Goal: Navigation & Orientation: Understand site structure

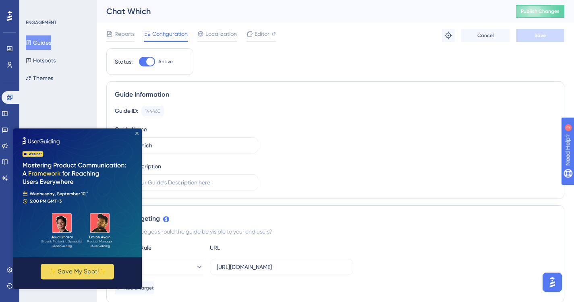
click at [137, 133] on icon "Close Preview" at bounding box center [136, 133] width 3 height 3
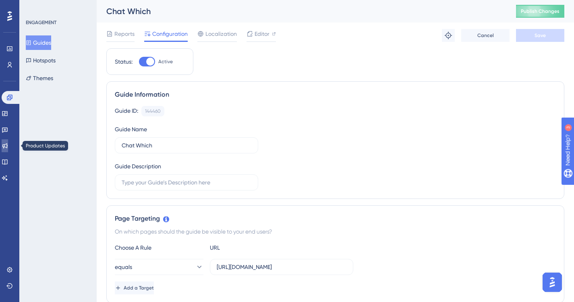
click at [8, 145] on icon at bounding box center [4, 145] width 5 height 5
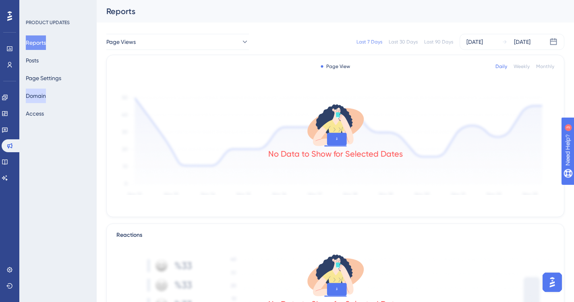
click at [44, 98] on button "Domain" at bounding box center [36, 96] width 20 height 15
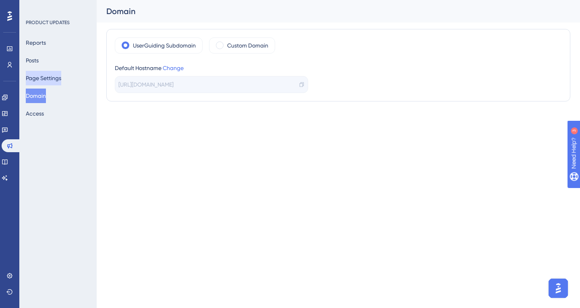
click at [58, 83] on button "Page Settings" at bounding box center [43, 78] width 35 height 15
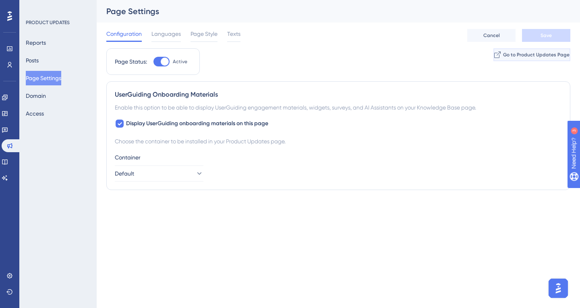
click at [494, 56] on icon at bounding box center [497, 55] width 6 height 6
click at [41, 95] on button "Domain" at bounding box center [36, 96] width 20 height 15
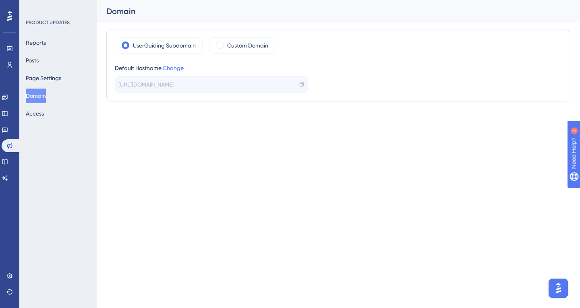
click at [221, 45] on span at bounding box center [220, 46] width 8 height 8
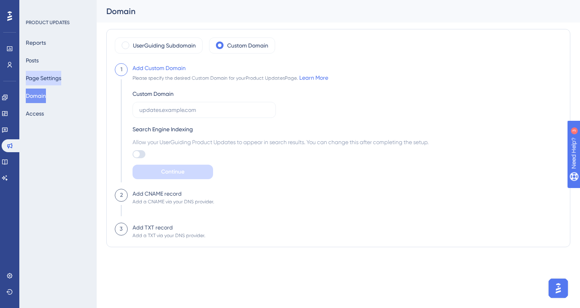
click at [57, 82] on button "Page Settings" at bounding box center [43, 78] width 35 height 15
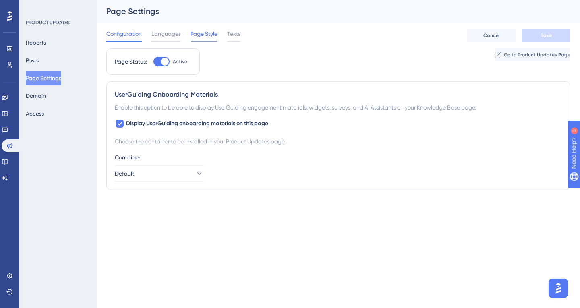
click at [200, 38] on span "Page Style" at bounding box center [204, 34] width 27 height 10
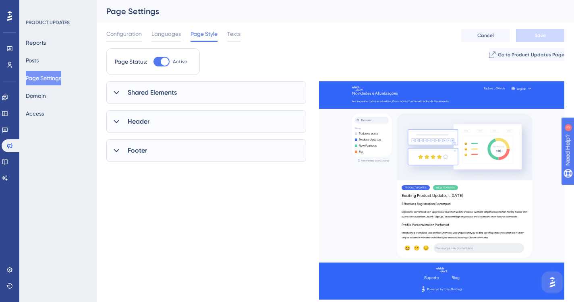
click at [168, 95] on span "Shared Elements" at bounding box center [152, 93] width 49 height 10
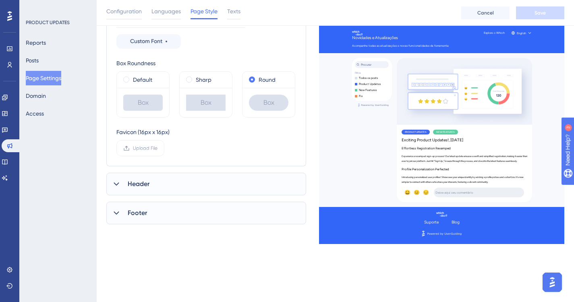
scroll to position [161, 0]
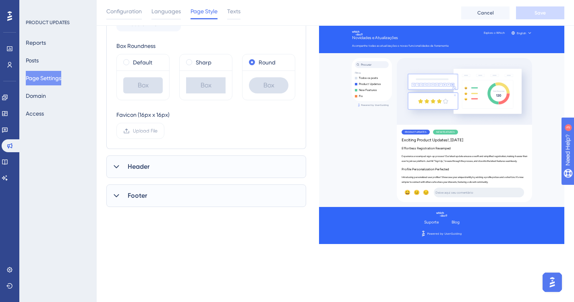
click at [211, 179] on div "Shared Elements UserGuiding Branding Select Font Figtree Custom Font Box Roundn…" at bounding box center [206, 65] width 200 height 284
click at [215, 188] on div "Footer" at bounding box center [206, 196] width 200 height 23
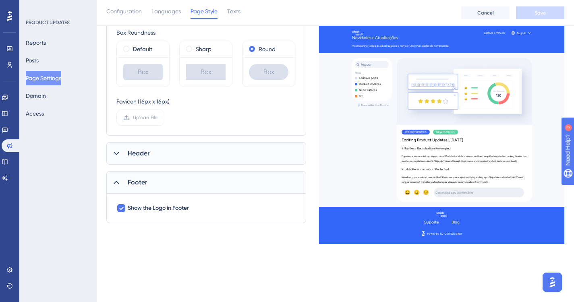
scroll to position [181, 0]
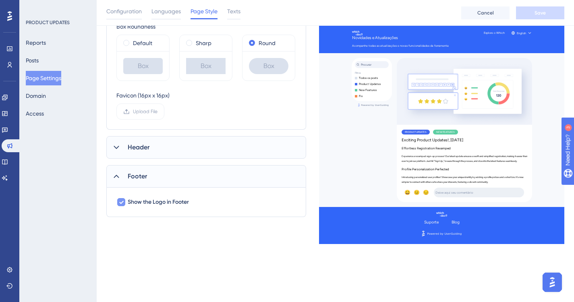
click at [121, 204] on icon at bounding box center [121, 202] width 4 height 3
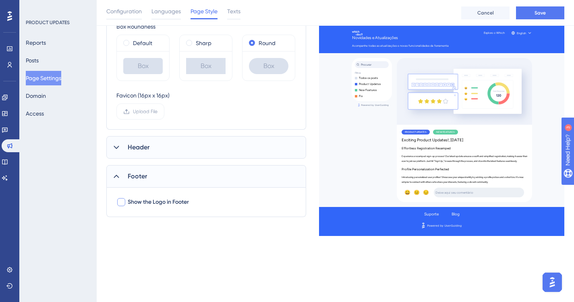
click at [121, 204] on div at bounding box center [121, 202] width 8 height 8
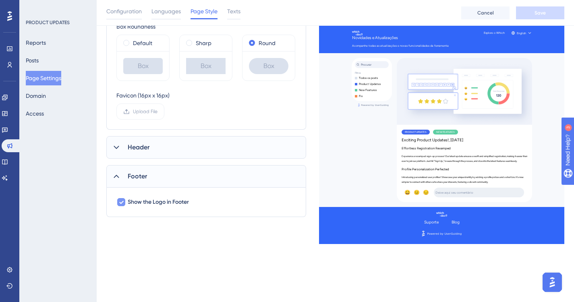
click at [121, 204] on icon at bounding box center [121, 202] width 4 height 3
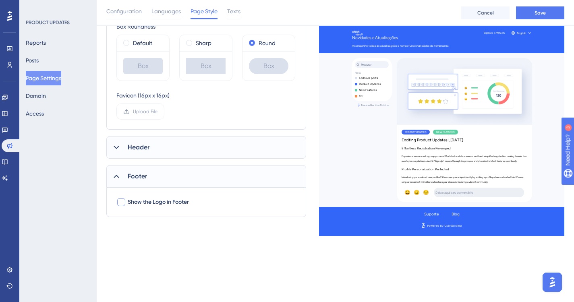
click at [121, 204] on div at bounding box center [121, 202] width 8 height 8
checkbox input "true"
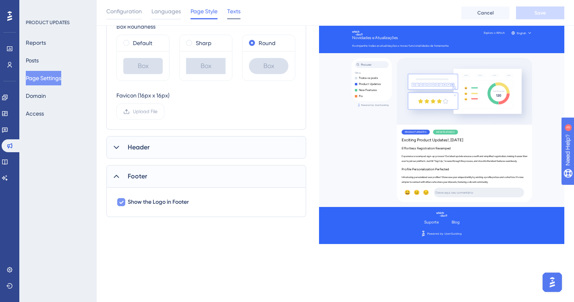
click at [237, 14] on span "Texts" at bounding box center [233, 11] width 13 height 10
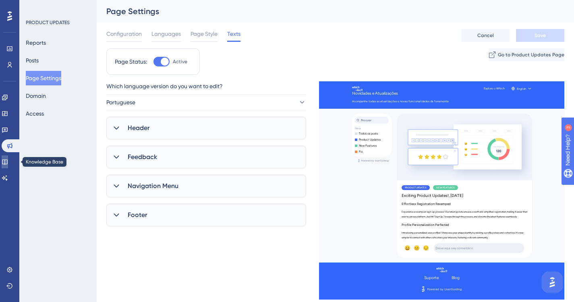
click at [8, 162] on icon at bounding box center [5, 162] width 6 height 6
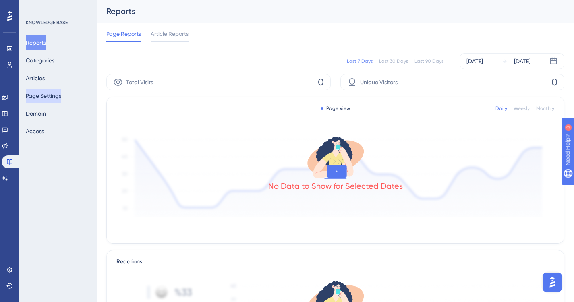
click at [54, 99] on button "Page Settings" at bounding box center [43, 96] width 35 height 15
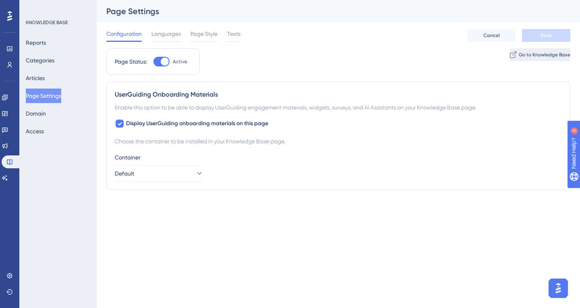
click at [522, 55] on span "Go to Knowledge Base" at bounding box center [545, 55] width 52 height 6
click at [199, 40] on div "Page Style" at bounding box center [204, 35] width 27 height 13
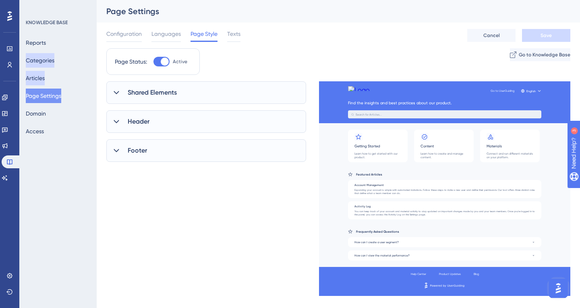
drag, startPoint x: 47, startPoint y: 61, endPoint x: 54, endPoint y: 76, distance: 16.4
click at [47, 61] on button "Categories" at bounding box center [40, 60] width 29 height 15
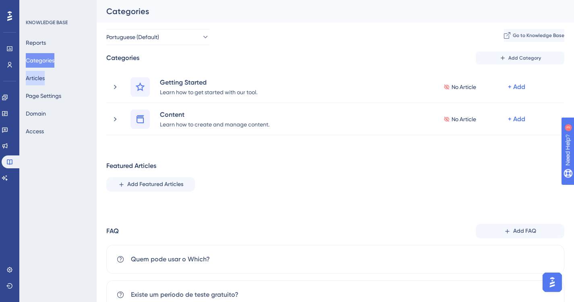
click at [45, 80] on button "Articles" at bounding box center [35, 78] width 19 height 15
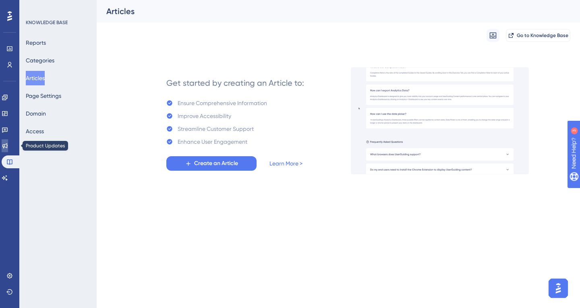
click at [8, 146] on icon at bounding box center [5, 146] width 6 height 6
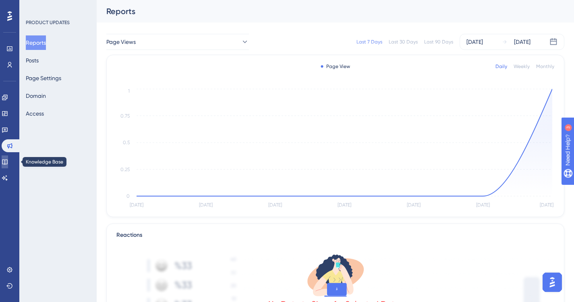
click at [7, 164] on icon at bounding box center [4, 162] width 5 height 5
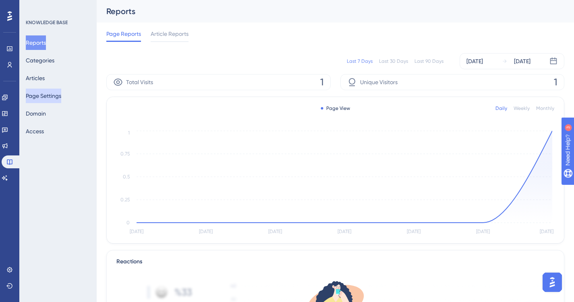
click at [49, 90] on button "Page Settings" at bounding box center [43, 96] width 35 height 15
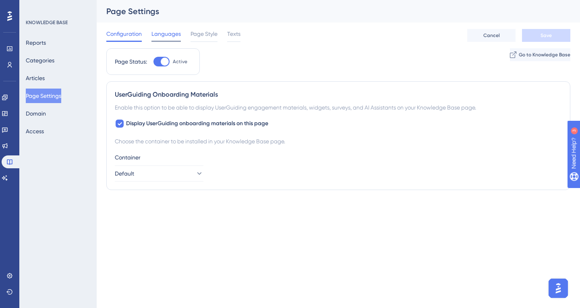
click at [170, 33] on span "Languages" at bounding box center [166, 34] width 29 height 10
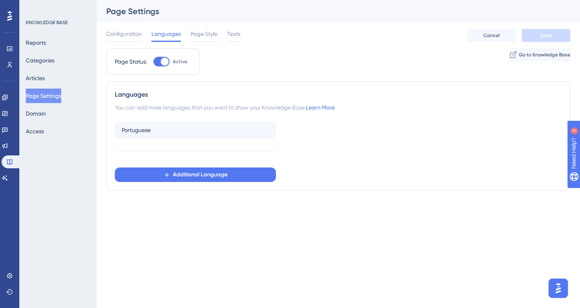
click at [561, 289] on img "Open AI Assistant Launcher" at bounding box center [558, 288] width 15 height 15
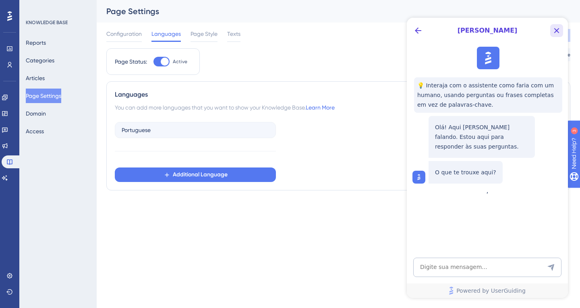
click at [556, 32] on icon "Close Button" at bounding box center [556, 30] width 5 height 5
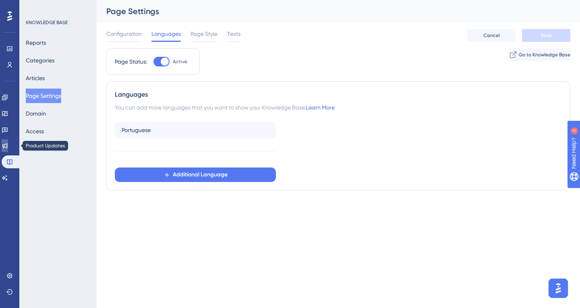
click at [8, 146] on icon at bounding box center [5, 146] width 6 height 6
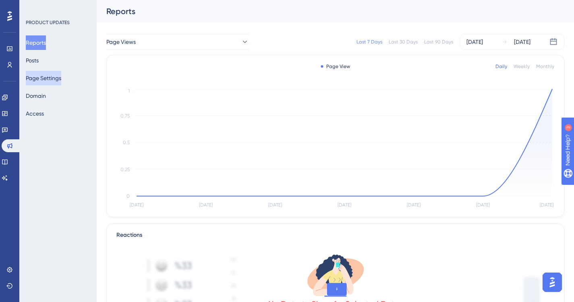
click at [59, 77] on button "Page Settings" at bounding box center [43, 78] width 35 height 15
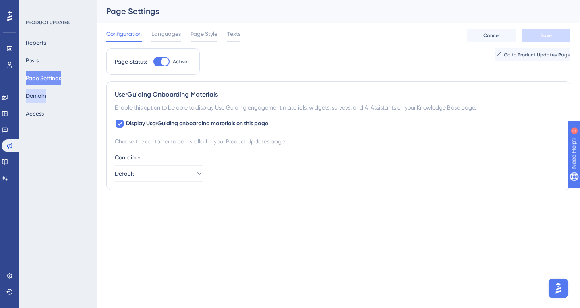
click at [39, 99] on button "Domain" at bounding box center [36, 96] width 20 height 15
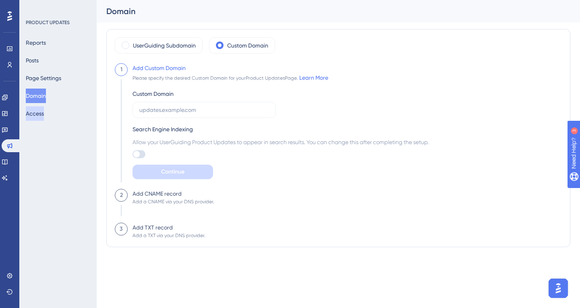
click at [42, 116] on button "Access" at bounding box center [35, 113] width 18 height 15
